Goal: Transaction & Acquisition: Purchase product/service

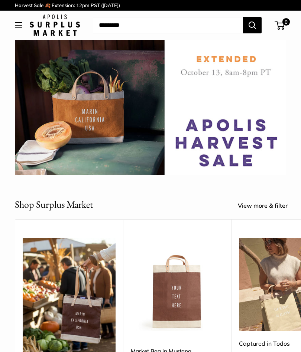
click at [59, 208] on h2 "Shop Surplus Market" at bounding box center [54, 204] width 78 height 14
click at [254, 209] on link "View more & filter" at bounding box center [267, 205] width 58 height 11
click at [272, 206] on link "View more & filter" at bounding box center [267, 205] width 58 height 11
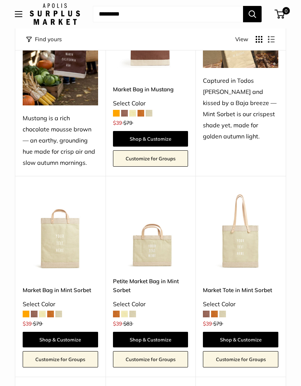
scroll to position [143, 0]
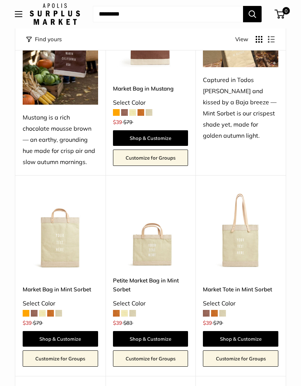
click at [154, 256] on img at bounding box center [150, 231] width 75 height 75
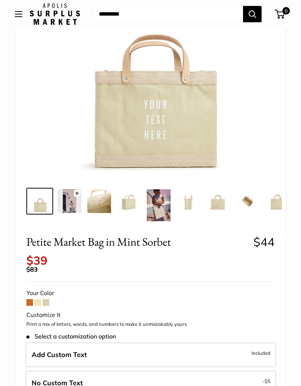
scroll to position [124, 0]
click at [32, 299] on span at bounding box center [29, 302] width 7 height 7
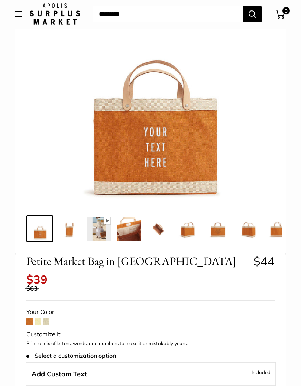
scroll to position [97, 0]
click at [41, 319] on span at bounding box center [38, 322] width 7 height 7
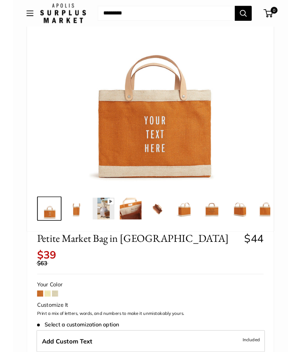
scroll to position [103, 0]
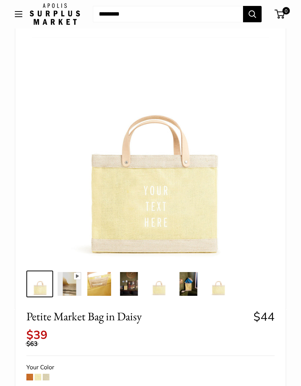
scroll to position [43, 0]
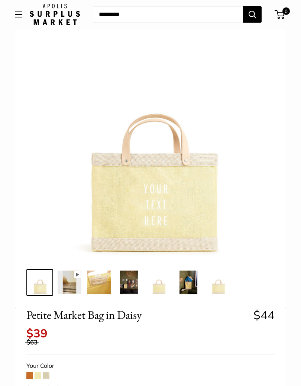
click at [48, 365] on span at bounding box center [46, 375] width 7 height 7
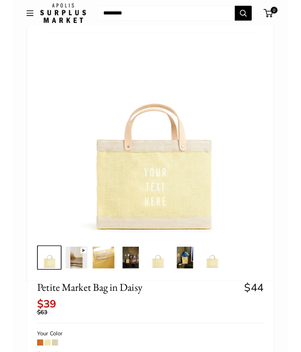
scroll to position [49, 0]
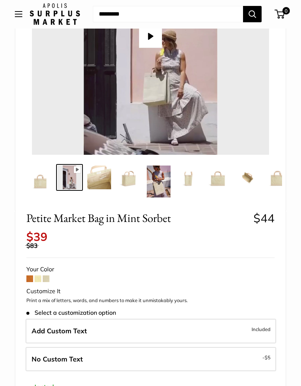
scroll to position [148, 0]
click at [157, 43] on button "Play" at bounding box center [150, 36] width 23 height 23
click at [108, 177] on img at bounding box center [99, 178] width 24 height 24
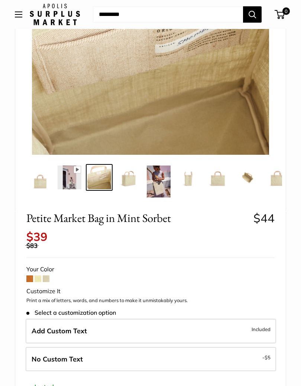
type input "*****"
click at [131, 181] on img at bounding box center [129, 178] width 24 height 24
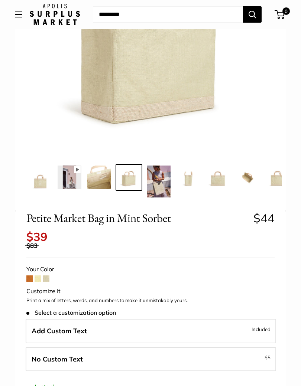
click at [161, 186] on img at bounding box center [159, 182] width 24 height 32
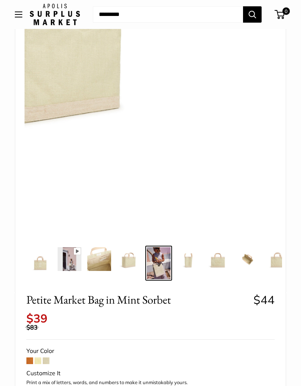
scroll to position [0, 2]
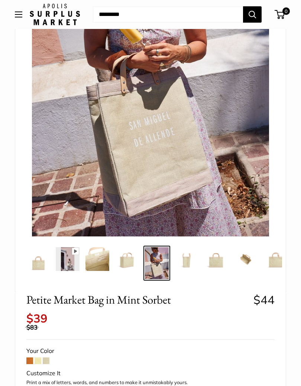
click at [194, 258] on img at bounding box center [186, 259] width 24 height 24
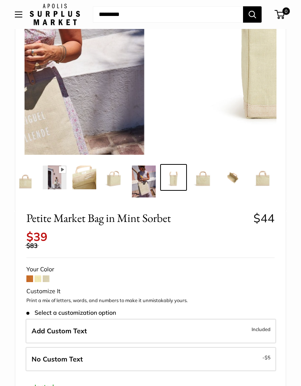
scroll to position [0, 16]
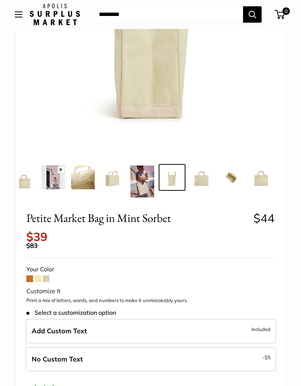
click at [203, 184] on img at bounding box center [202, 178] width 24 height 24
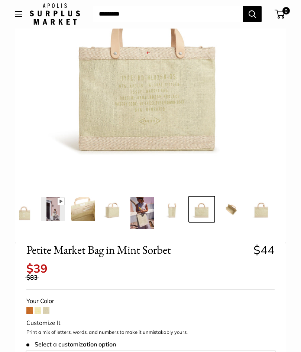
scroll to position [104, 0]
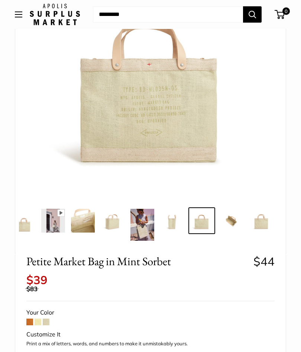
click at [233, 223] on img at bounding box center [231, 221] width 24 height 24
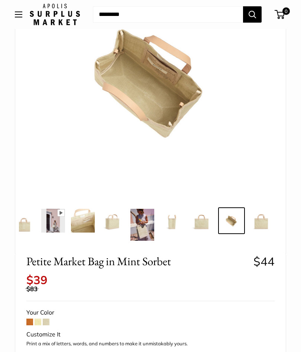
click at [261, 220] on img at bounding box center [261, 221] width 24 height 24
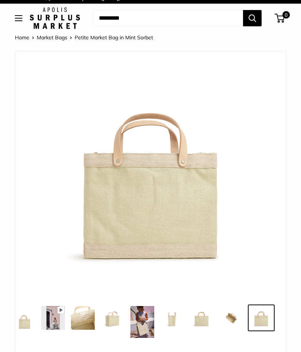
scroll to position [3, 0]
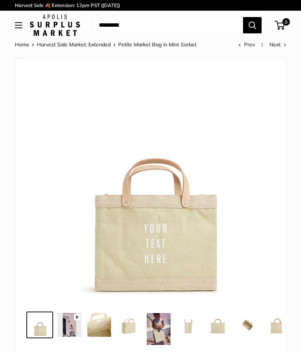
scroll to position [177, 0]
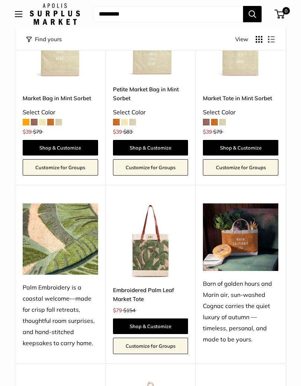
scroll to position [336, 0]
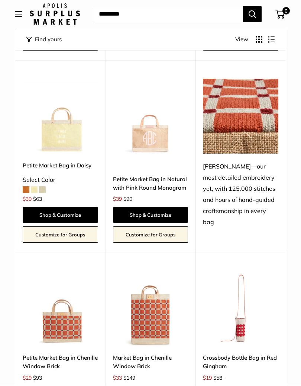
scroll to position [1040, 0]
click at [66, 316] on img at bounding box center [60, 308] width 75 height 75
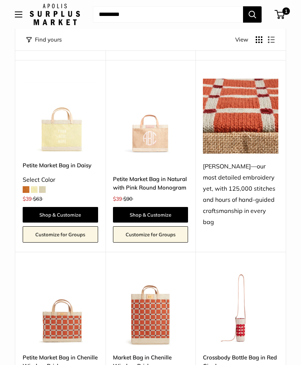
click at [64, 316] on img at bounding box center [60, 308] width 75 height 75
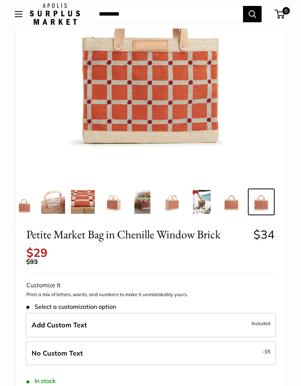
scroll to position [124, 0]
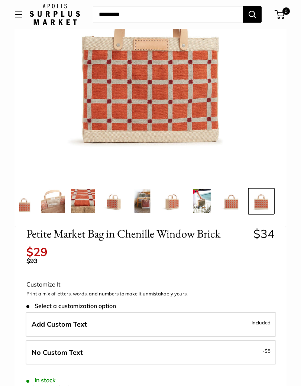
click at [141, 344] on label "No Custom Text - $5" at bounding box center [151, 352] width 250 height 25
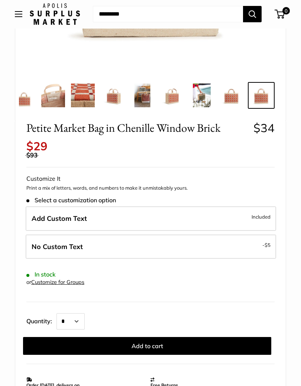
scroll to position [230, 0]
click at [153, 340] on button "Add to cart" at bounding box center [147, 346] width 248 height 18
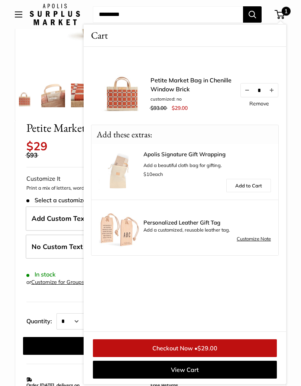
click at [254, 347] on link "Checkout Now • $29.00" at bounding box center [185, 348] width 184 height 18
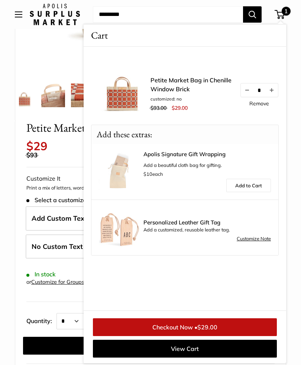
scroll to position [9, 0]
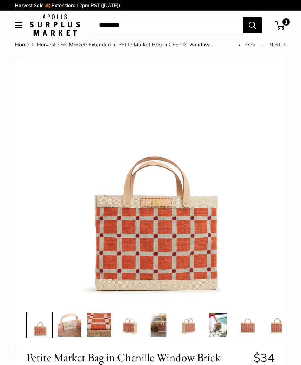
click at [74, 332] on img at bounding box center [70, 325] width 24 height 24
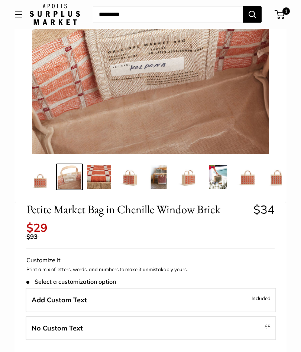
scroll to position [148, 0]
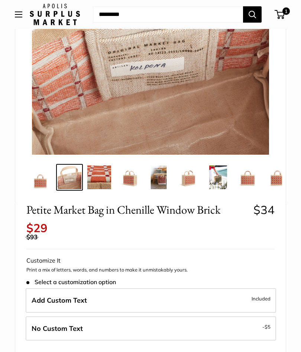
click at [39, 187] on img at bounding box center [40, 178] width 24 height 24
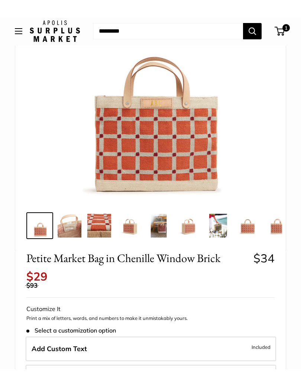
scroll to position [120, 0]
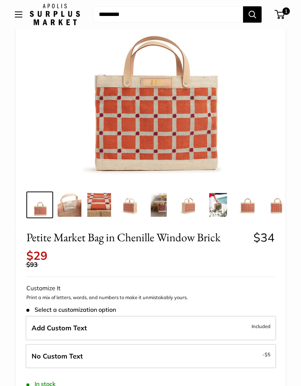
click at [174, 98] on img at bounding box center [150, 63] width 237 height 237
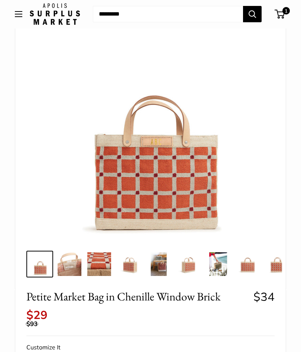
scroll to position [36, 0]
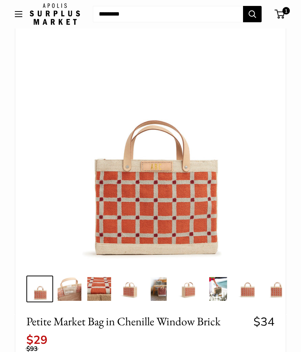
click at [179, 192] on img at bounding box center [150, 148] width 237 height 237
click at [178, 191] on img at bounding box center [150, 148] width 237 height 237
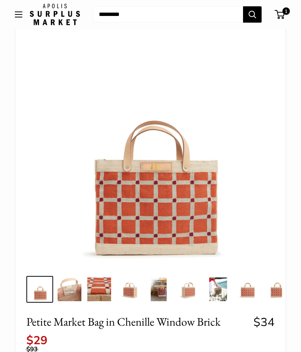
scroll to position [35, 0]
click at [183, 188] on img at bounding box center [150, 148] width 237 height 237
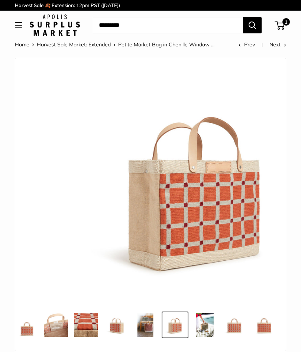
scroll to position [0, 16]
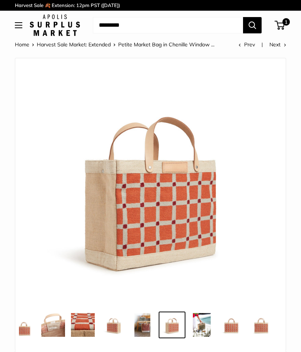
click at [184, 178] on img at bounding box center [150, 184] width 237 height 237
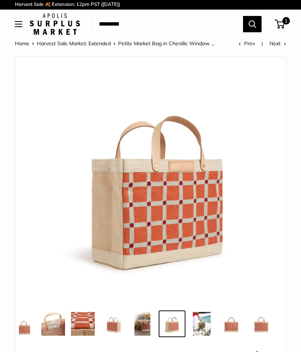
scroll to position [0, 0]
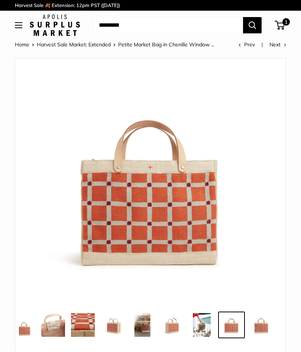
click at [268, 327] on img at bounding box center [261, 325] width 24 height 24
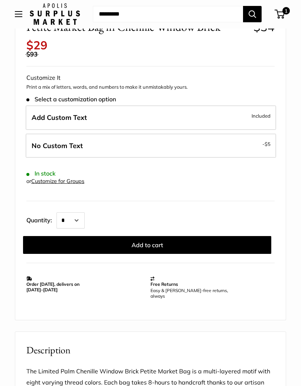
scroll to position [346, 0]
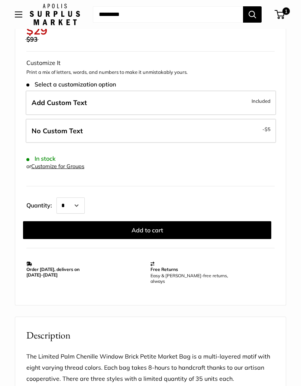
click at [74, 163] on link "Customize for Groups" at bounding box center [57, 166] width 53 height 7
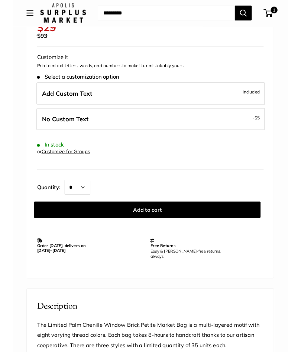
scroll to position [352, 0]
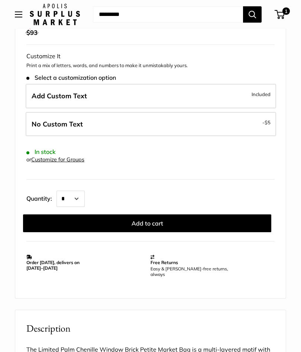
click at [80, 156] on link "Customize for Groups" at bounding box center [57, 159] width 53 height 7
click at [127, 89] on label "Add Custom Text Included" at bounding box center [151, 96] width 250 height 25
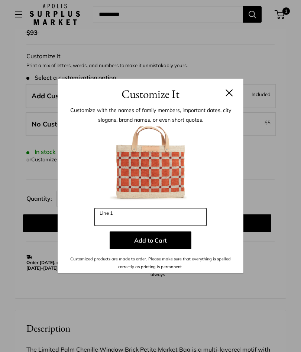
click at [129, 215] on input "Line 1" at bounding box center [150, 217] width 111 height 18
type input "***"
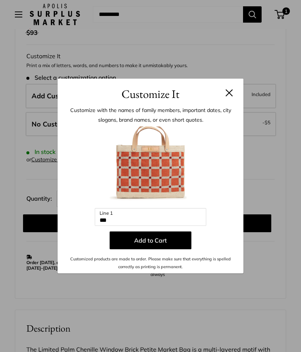
click at [164, 235] on button "Add to Cart" at bounding box center [151, 241] width 82 height 18
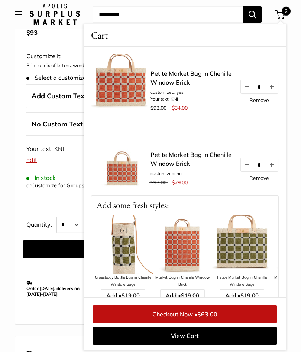
click at [136, 95] on img at bounding box center [120, 83] width 59 height 59
click at [166, 74] on link "Petite Market Bag in Chenille Window Brick" at bounding box center [191, 78] width 82 height 18
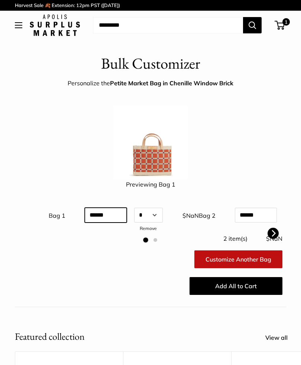
click at [122, 220] on input "text" at bounding box center [106, 215] width 42 height 15
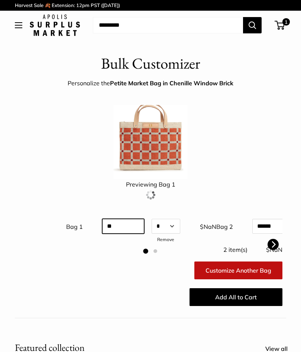
type input "*"
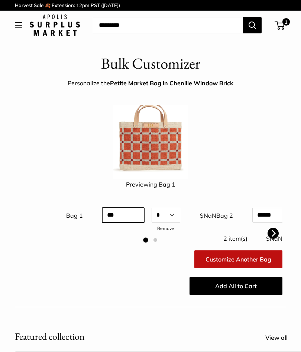
type input "***"
click at [166, 153] on img at bounding box center [150, 142] width 74 height 74
click at [156, 237] on ol at bounding box center [151, 240] width 264 height 6
click at [157, 239] on li "Page dot 2" at bounding box center [155, 240] width 4 height 4
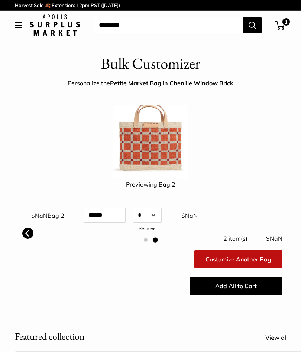
click at [30, 236] on icon "Previous" at bounding box center [28, 233] width 7 height 7
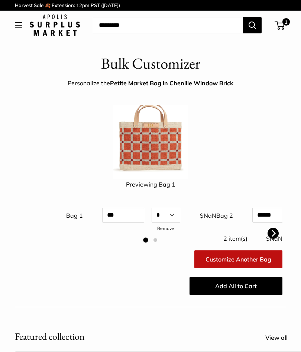
click at [15, 308] on main "Bulk Customizer Personalize the Petite Market Bag in Chenille Window Brick Prev…" at bounding box center [150, 311] width 301 height 516
click at [39, 274] on div "Add All to Cart" at bounding box center [150, 286] width 271 height 24
click at [161, 128] on img at bounding box center [150, 142] width 74 height 74
click at [159, 133] on img at bounding box center [150, 142] width 74 height 74
click at [159, 140] on img at bounding box center [150, 142] width 74 height 74
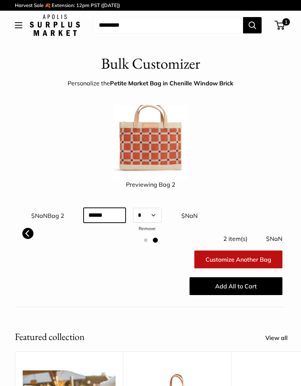
click at [141, 214] on div "Bag 2 Qty * * * * * * * * * ** ** ** ** ** ** ** ** ** ** ** ** ** ** ** ** ** …" at bounding box center [123, 216] width 150 height 35
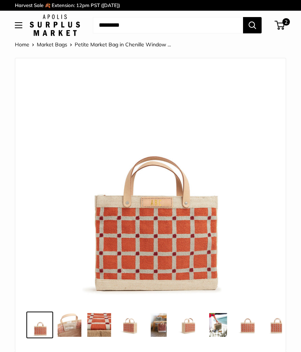
click at [286, 25] on span "2" at bounding box center [285, 21] width 7 height 7
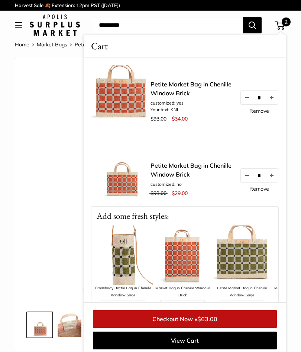
click at [247, 99] on button "Decrease quantity by 1" at bounding box center [247, 97] width 13 height 13
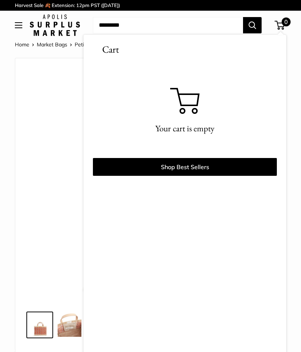
click at [58, 235] on img at bounding box center [150, 184] width 237 height 237
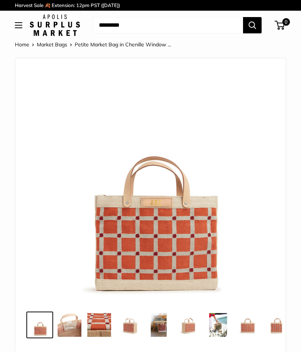
scroll to position [351, 0]
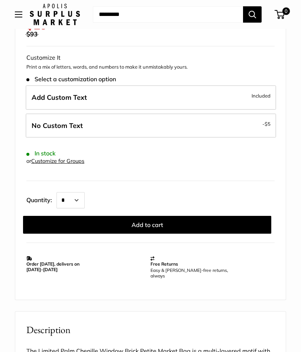
click at [249, 124] on label "No Custom Text - $5" at bounding box center [151, 126] width 250 height 25
click at [158, 216] on button "Add to cart" at bounding box center [147, 225] width 248 height 18
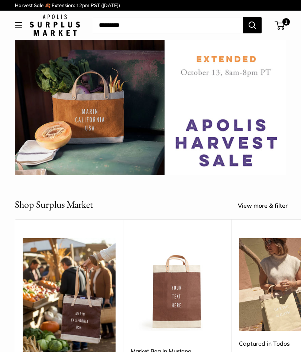
click at [236, 137] on img at bounding box center [150, 107] width 271 height 135
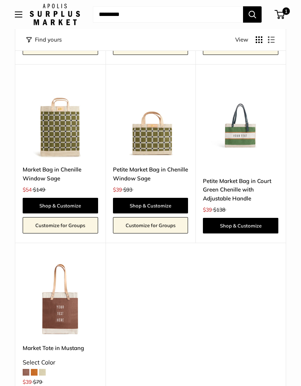
scroll to position [1413, 0]
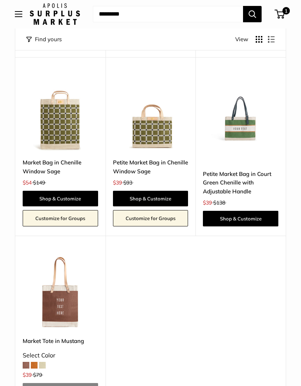
click at [249, 133] on div "Upgrade: Next Day Fulfillment New Save $99 Petite Market Bag in Court Green Che…" at bounding box center [240, 147] width 90 height 179
click at [235, 211] on link "Shop & Customize" at bounding box center [240, 219] width 75 height 16
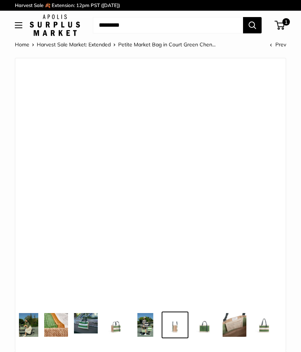
scroll to position [0, 46]
